Goal: Transaction & Acquisition: Purchase product/service

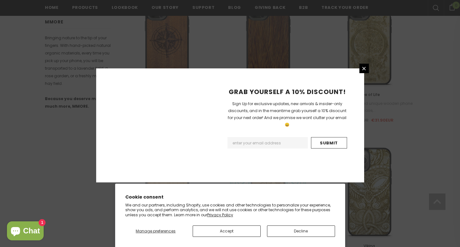
scroll to position [753, 0]
